Goal: Transaction & Acquisition: Book appointment/travel/reservation

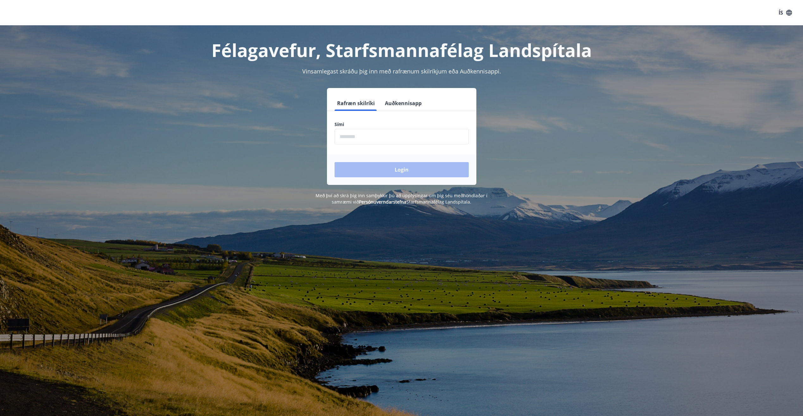
click at [364, 137] on input "phone" at bounding box center [401, 137] width 134 height 16
type input "********"
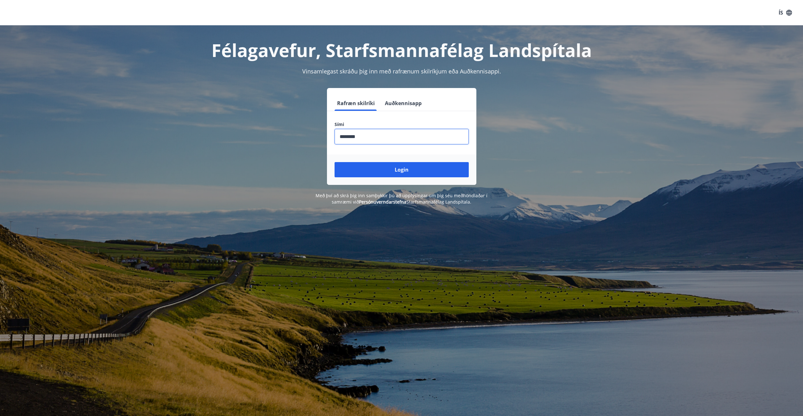
click at [393, 170] on button "Login" at bounding box center [401, 169] width 134 height 15
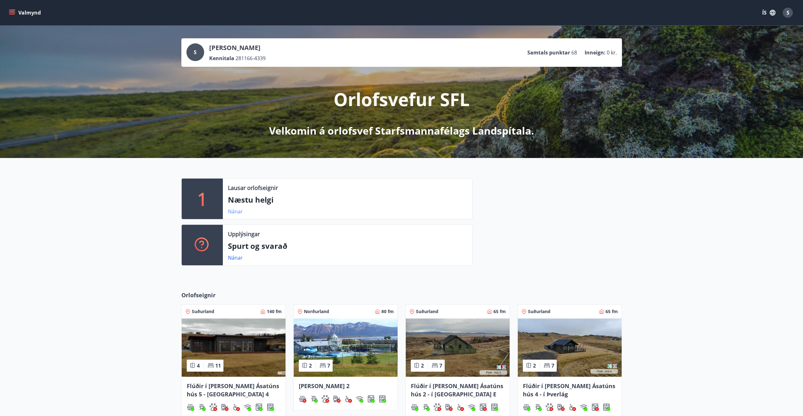
click at [235, 212] on link "Nánar" at bounding box center [235, 211] width 15 height 7
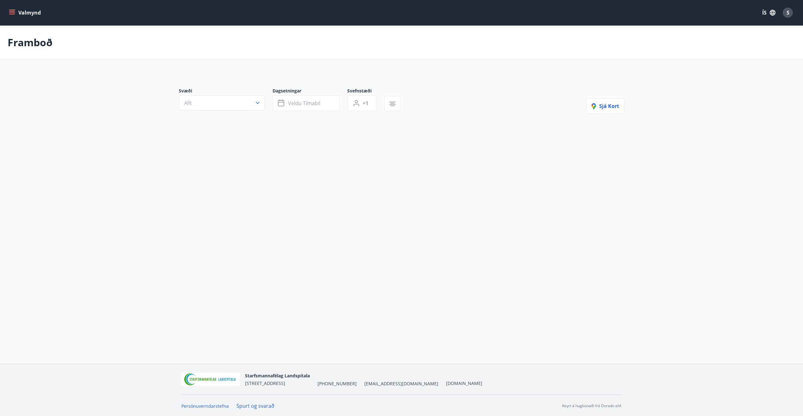
type input "*"
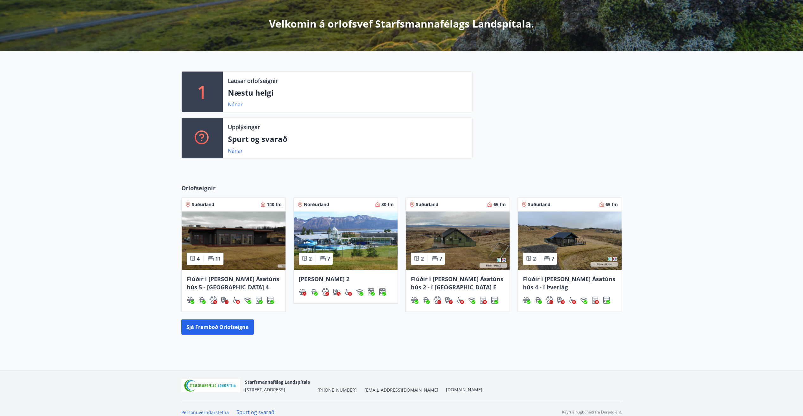
scroll to position [114, 0]
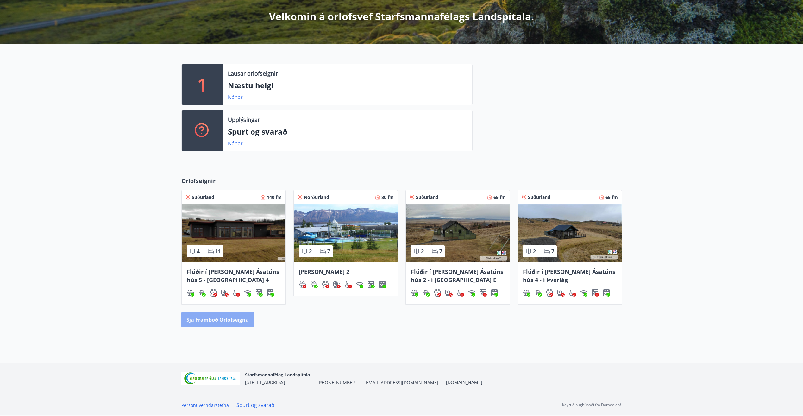
click at [209, 320] on button "Sjá framboð orlofseigna" at bounding box center [217, 319] width 72 height 15
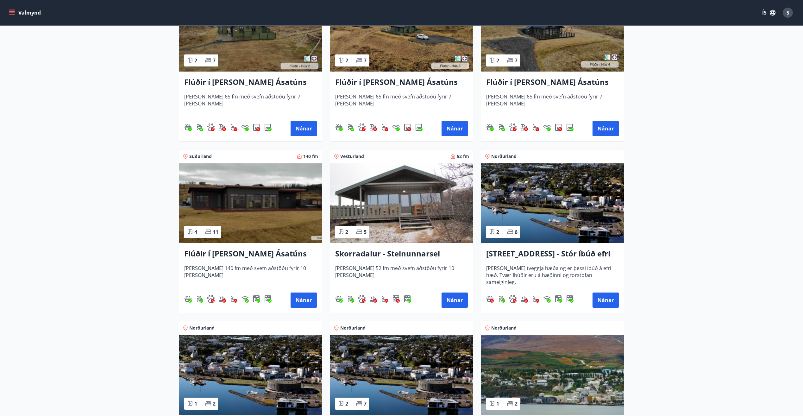
scroll to position [411, 0]
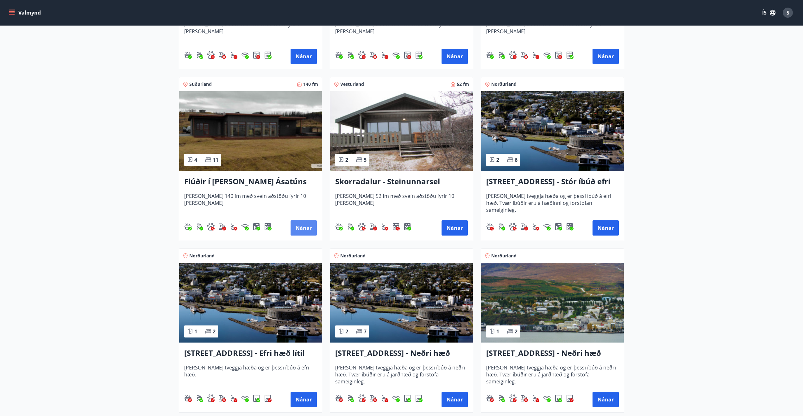
click at [300, 226] on button "Nánar" at bounding box center [303, 227] width 26 height 15
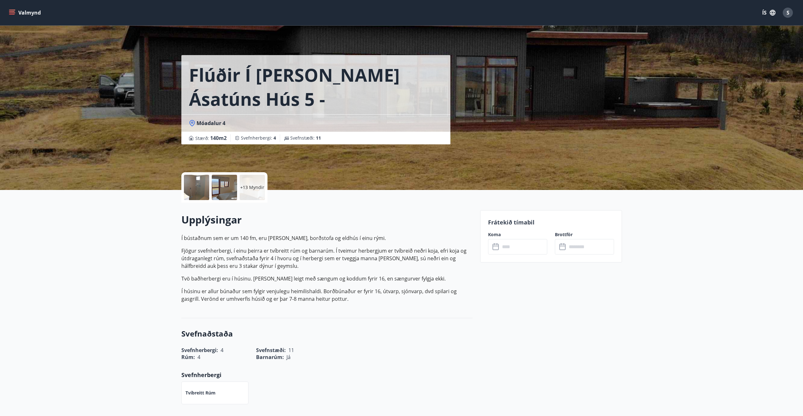
click at [520, 246] on input "text" at bounding box center [523, 247] width 47 height 16
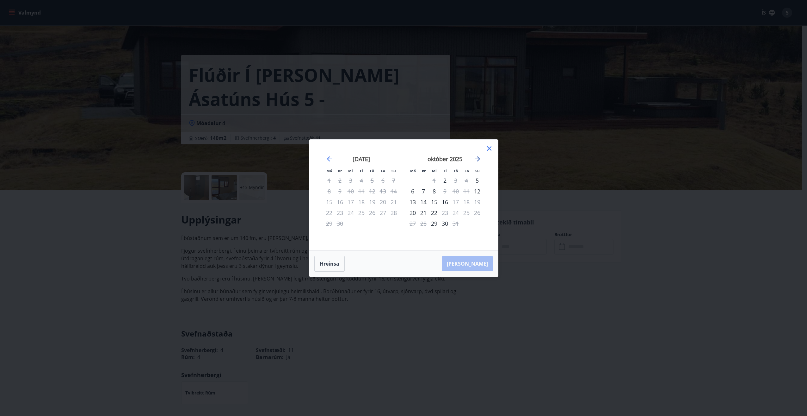
click at [478, 160] on icon "Move forward to switch to the next month." at bounding box center [477, 158] width 5 height 5
click at [488, 150] on icon at bounding box center [489, 148] width 4 height 4
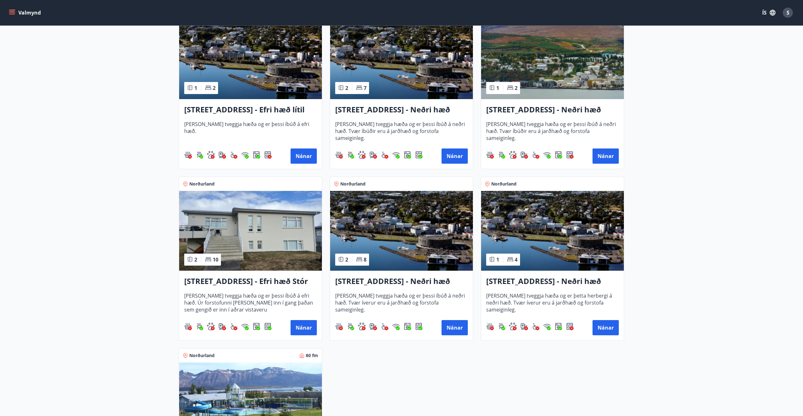
scroll to position [664, 0]
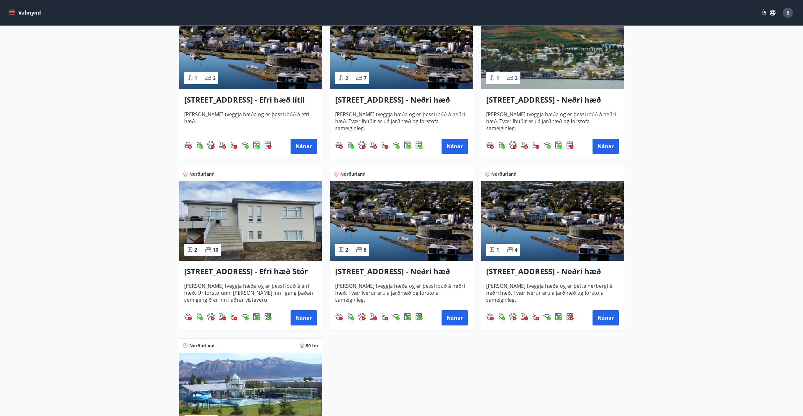
click at [247, 271] on h3 "Hrafnagilsstræti 26 - Efri hæð Stór íbúð 1" at bounding box center [250, 271] width 133 height 11
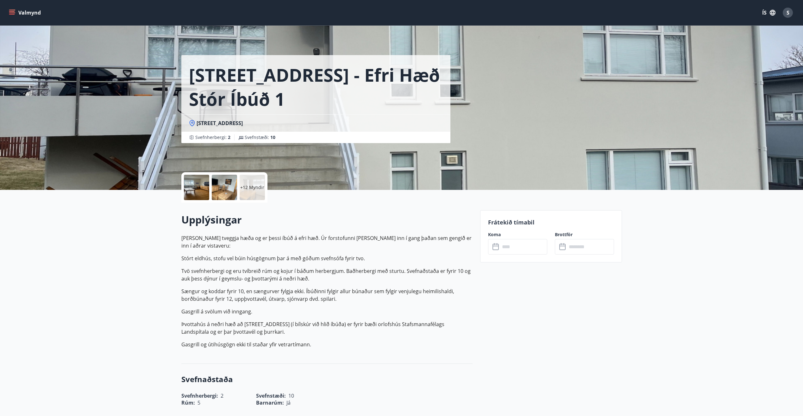
click at [516, 247] on input "text" at bounding box center [523, 247] width 47 height 16
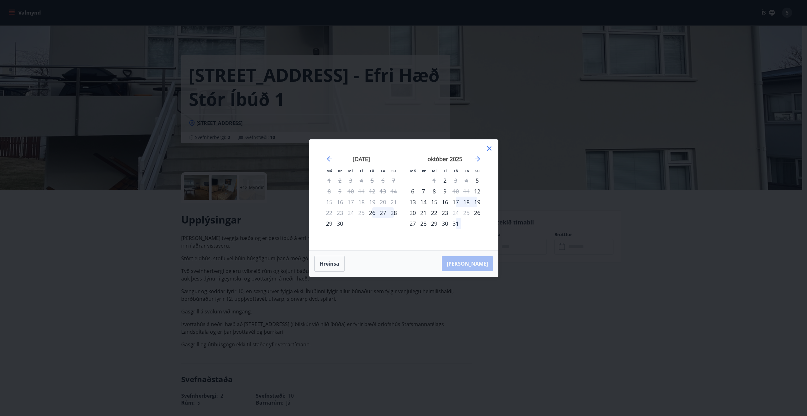
click at [491, 146] on icon at bounding box center [490, 149] width 8 height 8
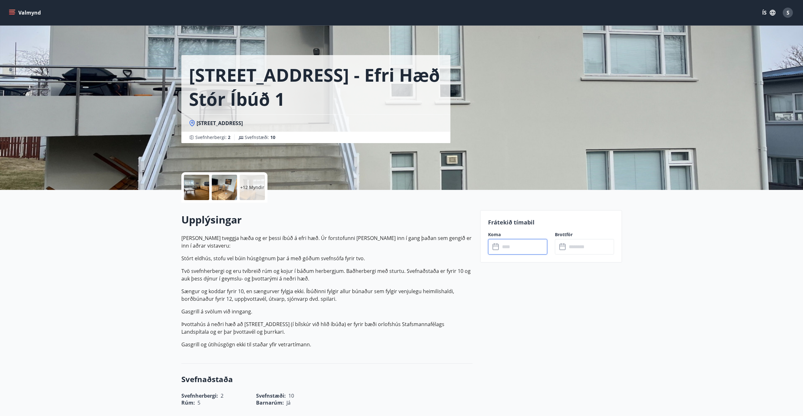
click at [788, 11] on span "S" at bounding box center [787, 12] width 3 height 7
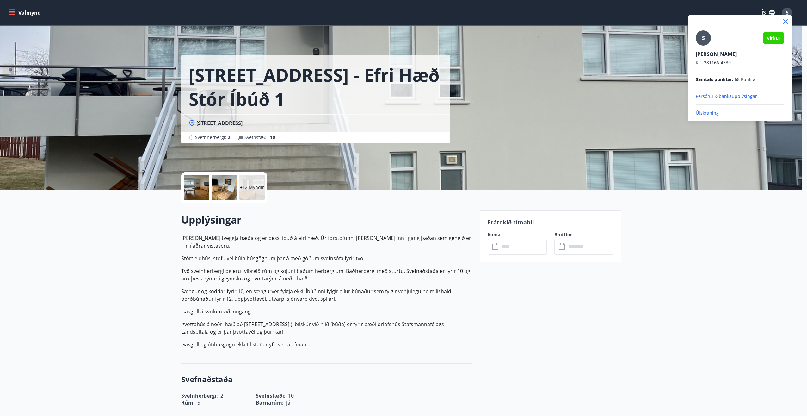
click at [712, 113] on p "Útskráning" at bounding box center [740, 113] width 89 height 6
